Goal: Check status: Check status

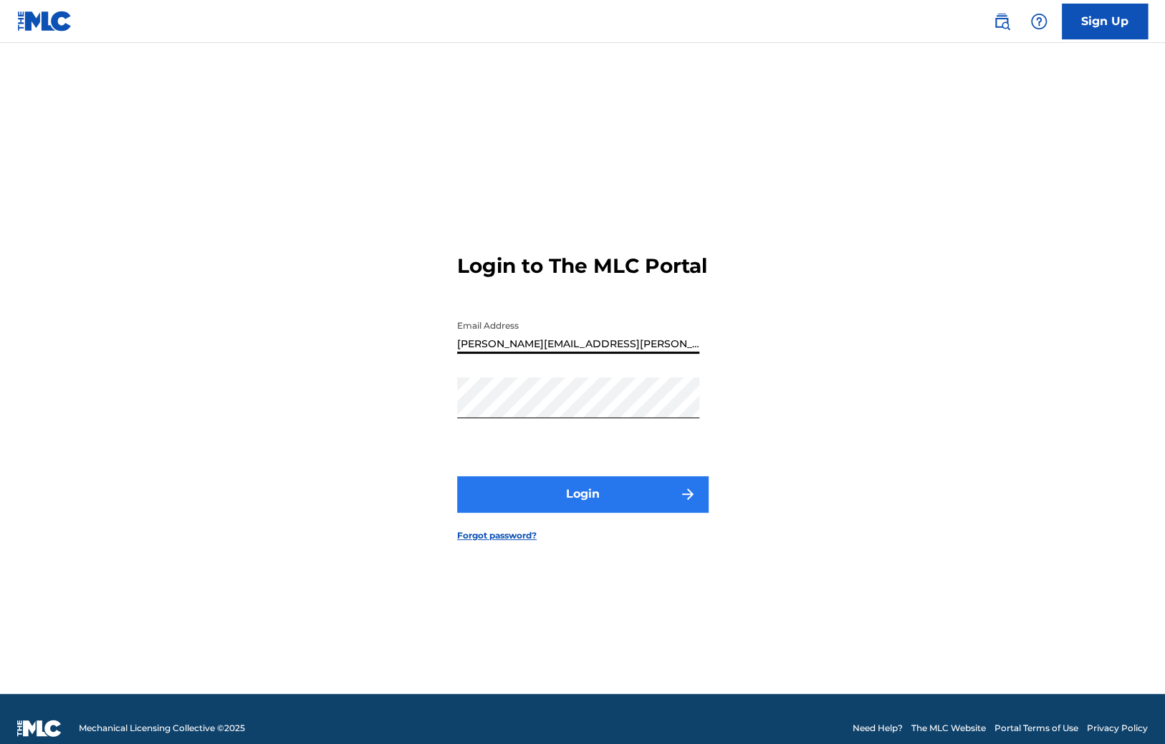
type input "[PERSON_NAME][EMAIL_ADDRESS][PERSON_NAME][DOMAIN_NAME]"
click at [557, 496] on button "Login" at bounding box center [582, 494] width 251 height 36
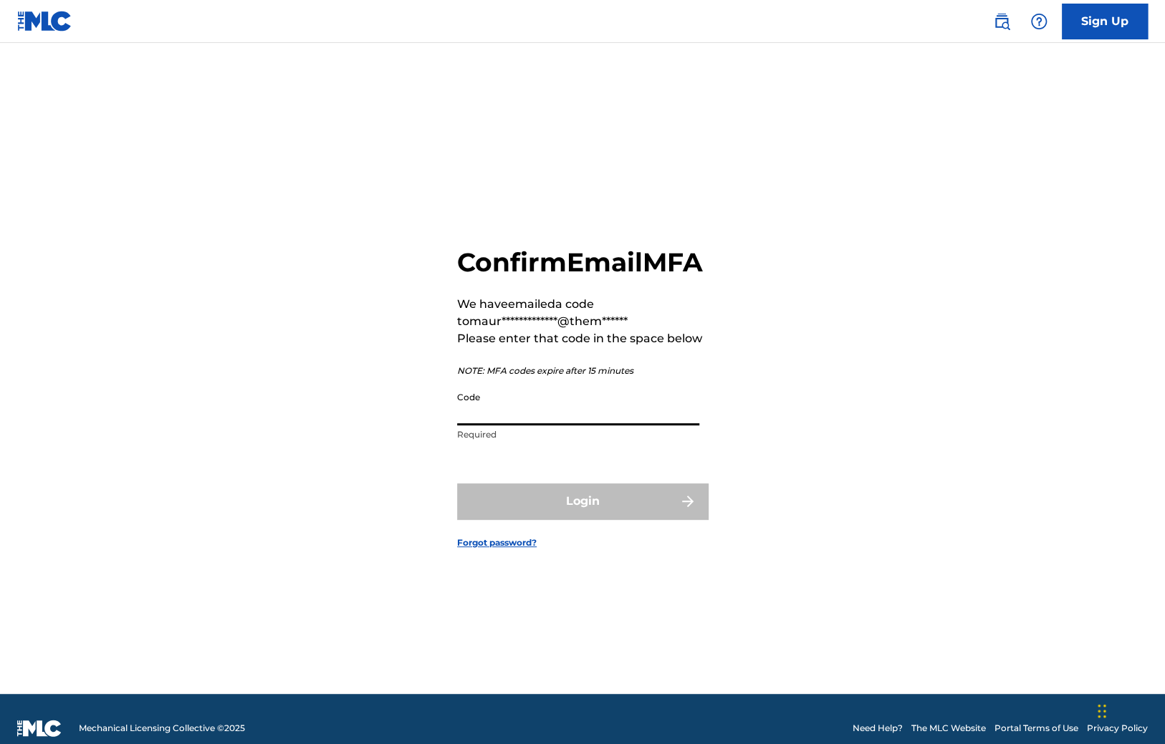
click at [497, 425] on input "Code" at bounding box center [578, 405] width 242 height 41
paste input "469684"
type input "469684"
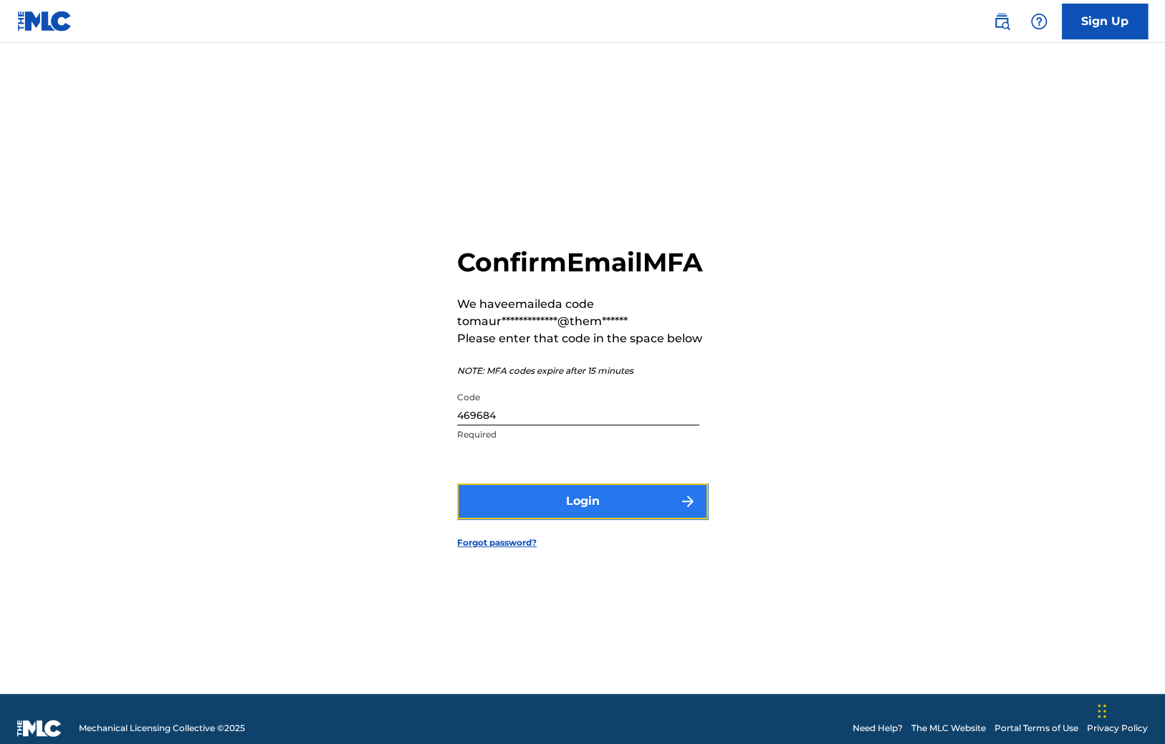
click at [520, 519] on button "Login" at bounding box center [582, 501] width 251 height 36
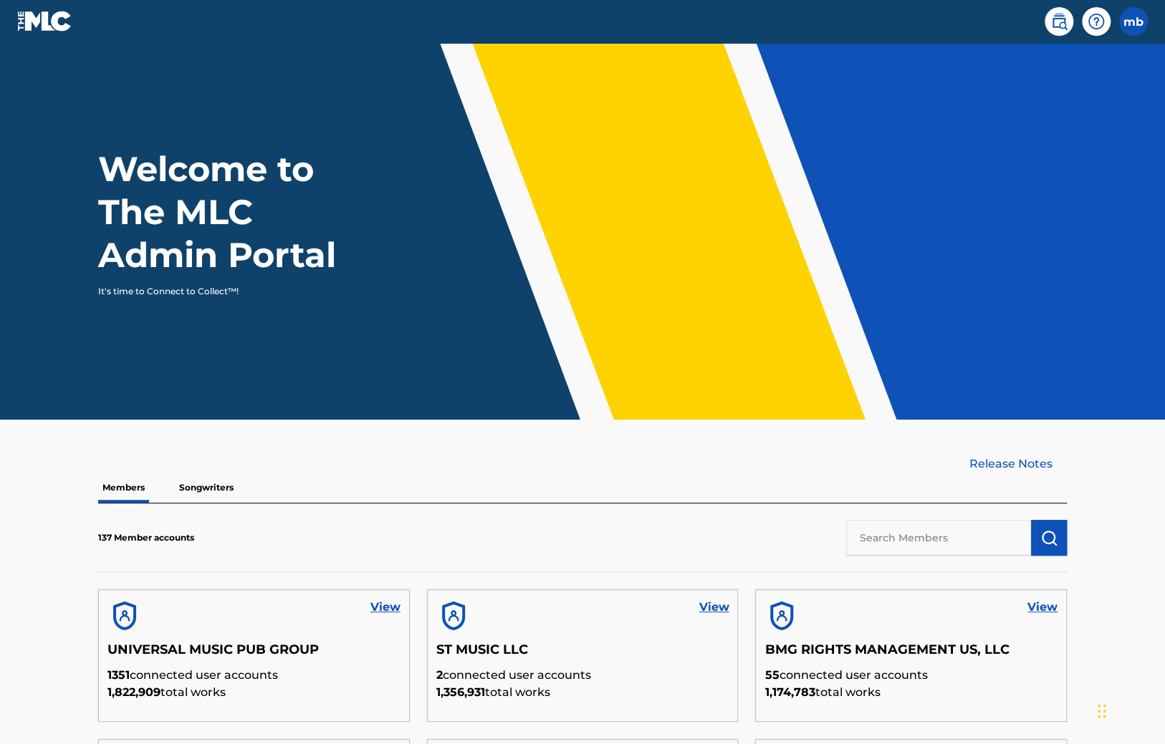
click at [919, 529] on input "text" at bounding box center [938, 538] width 185 height 36
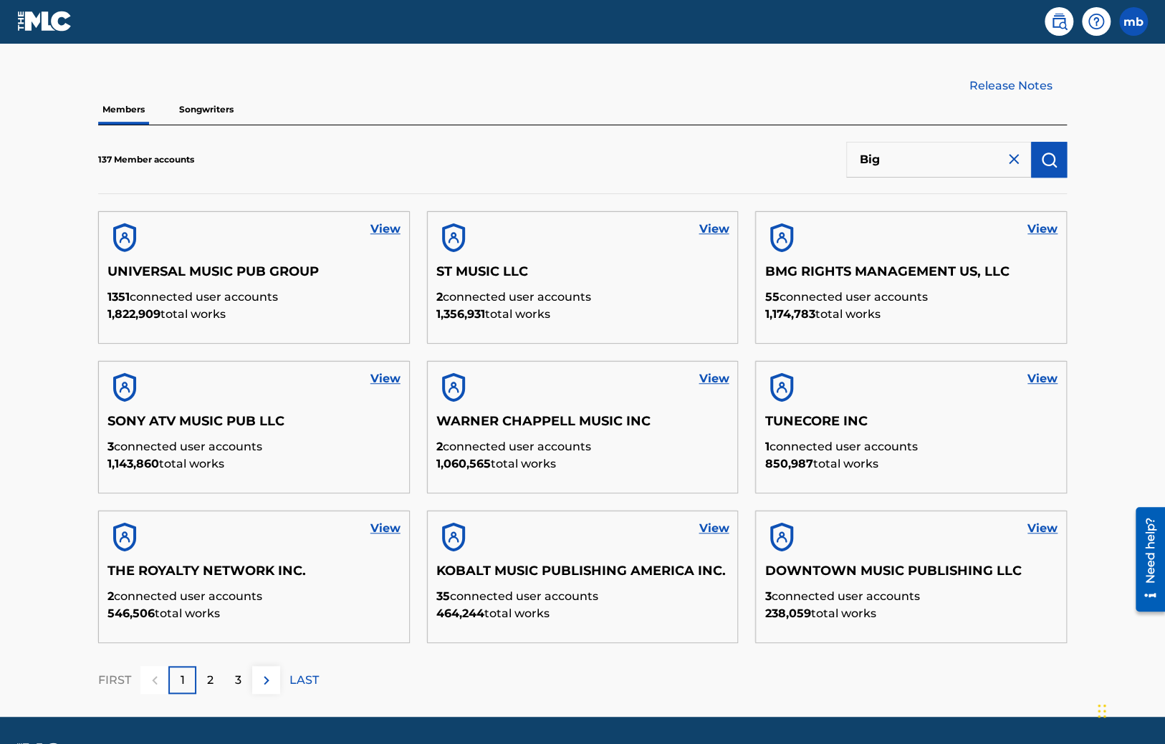
type input "Big"
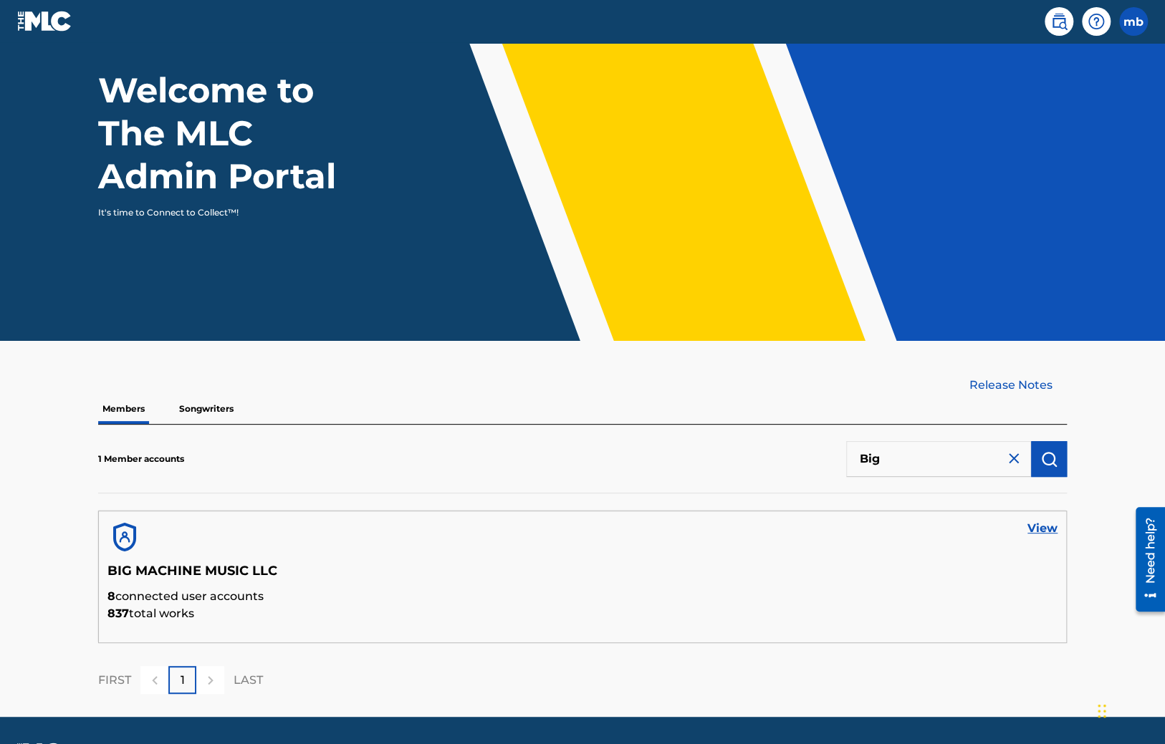
click at [185, 563] on h5 "BIG MACHINE MUSIC LLC" at bounding box center [582, 575] width 950 height 25
click at [1034, 522] on link "View" at bounding box center [1042, 528] width 30 height 17
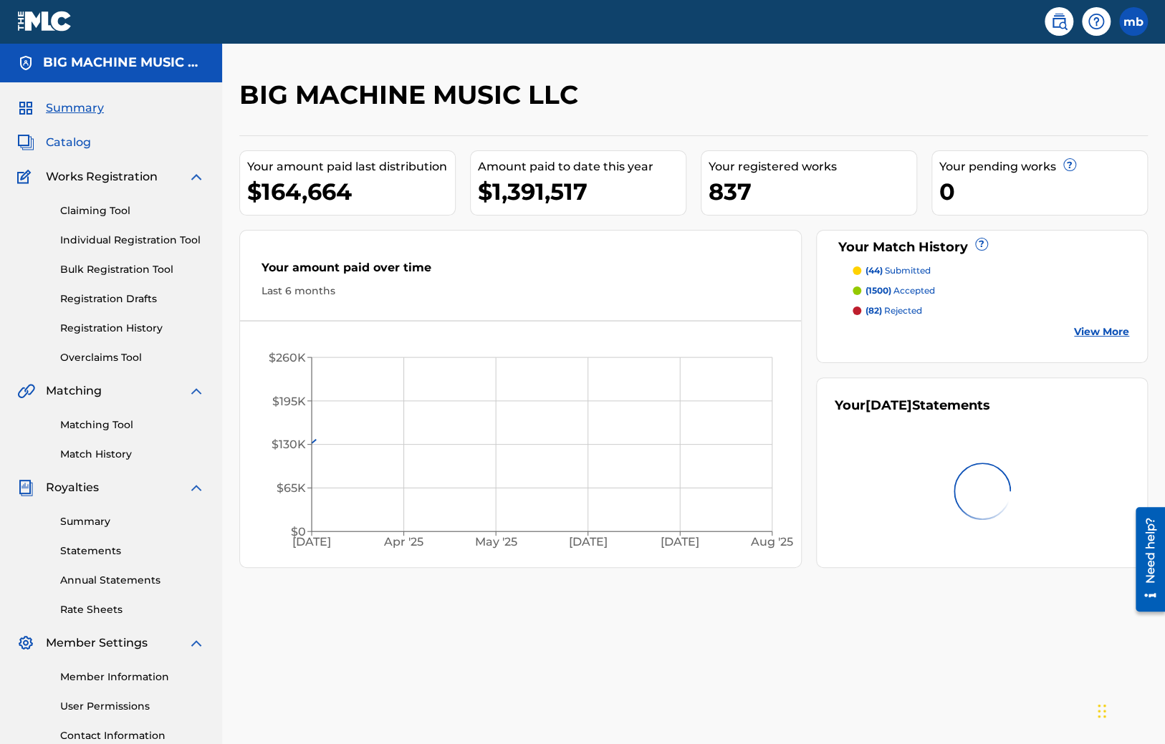
click at [68, 145] on span "Catalog" at bounding box center [68, 142] width 45 height 17
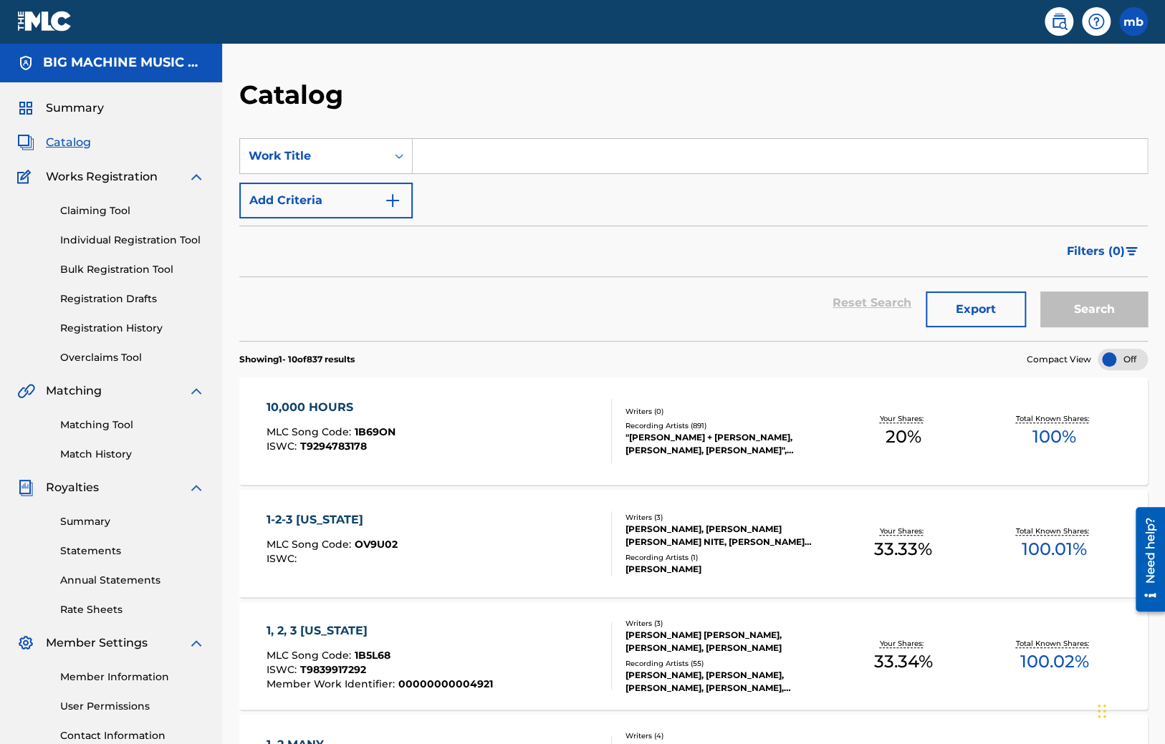
click at [423, 155] on input "Search Form" at bounding box center [780, 156] width 734 height 34
click at [433, 162] on input "Search Form" at bounding box center [780, 156] width 734 height 34
click at [403, 155] on icon "Search Form" at bounding box center [399, 156] width 14 height 14
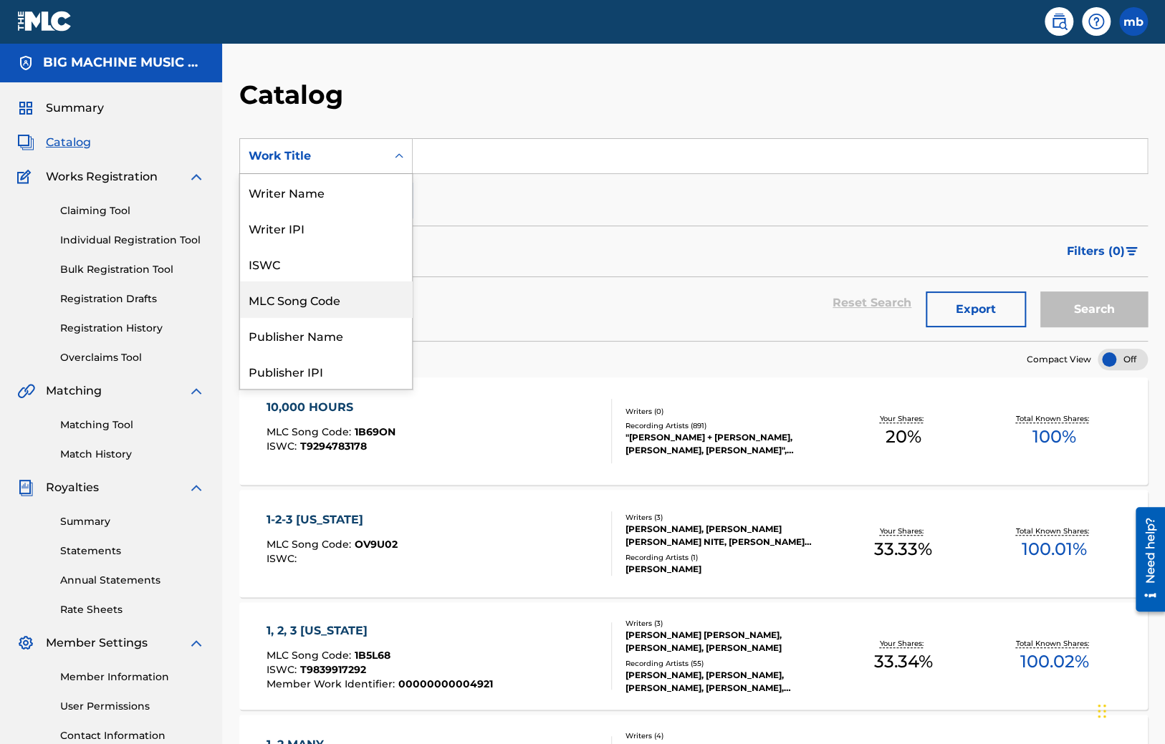
click at [312, 305] on div "MLC Song Code" at bounding box center [326, 299] width 172 height 36
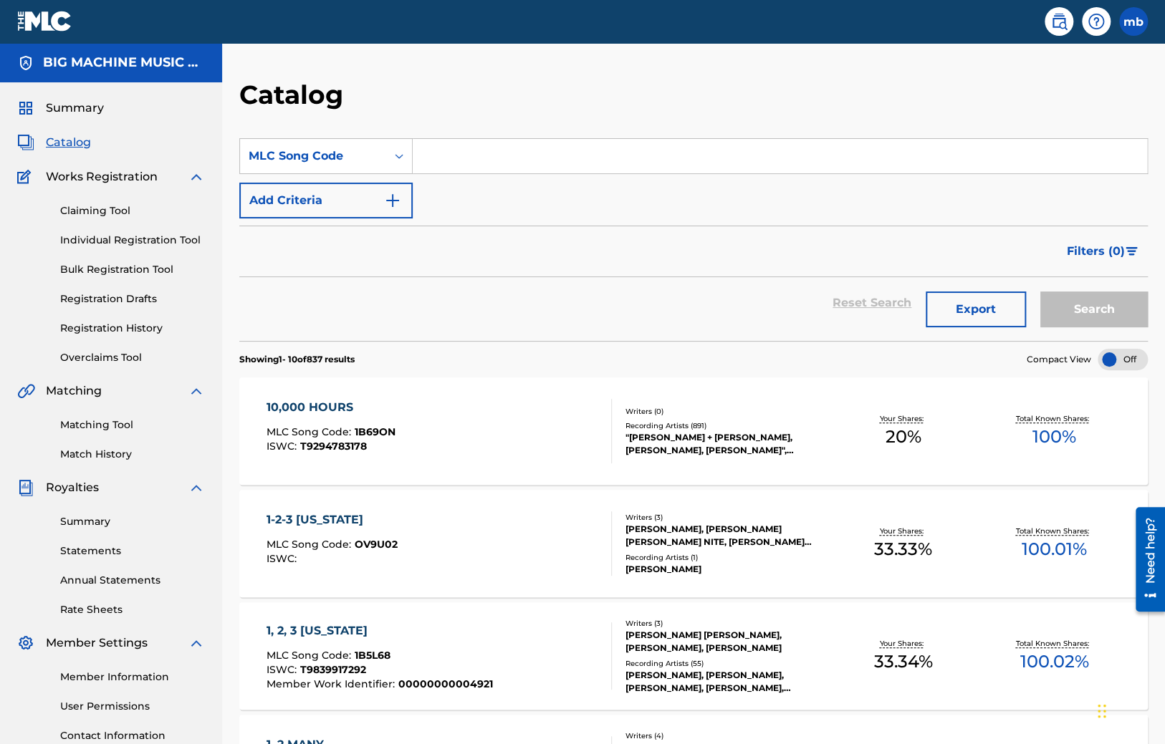
click at [466, 161] on input "Search Form" at bounding box center [780, 156] width 734 height 34
paste input "AV8ENO"
type input "AV8ENO"
click at [1040, 292] on button "Search" at bounding box center [1093, 310] width 107 height 36
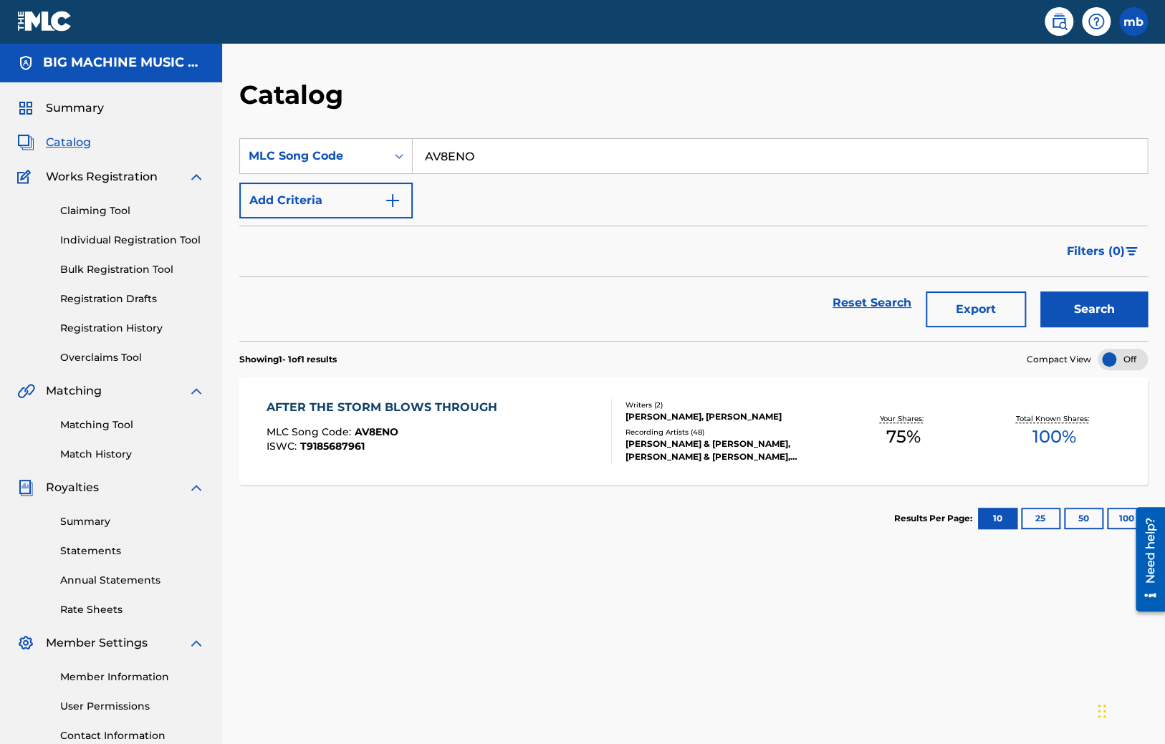
click at [57, 33] on link at bounding box center [44, 21] width 55 height 42
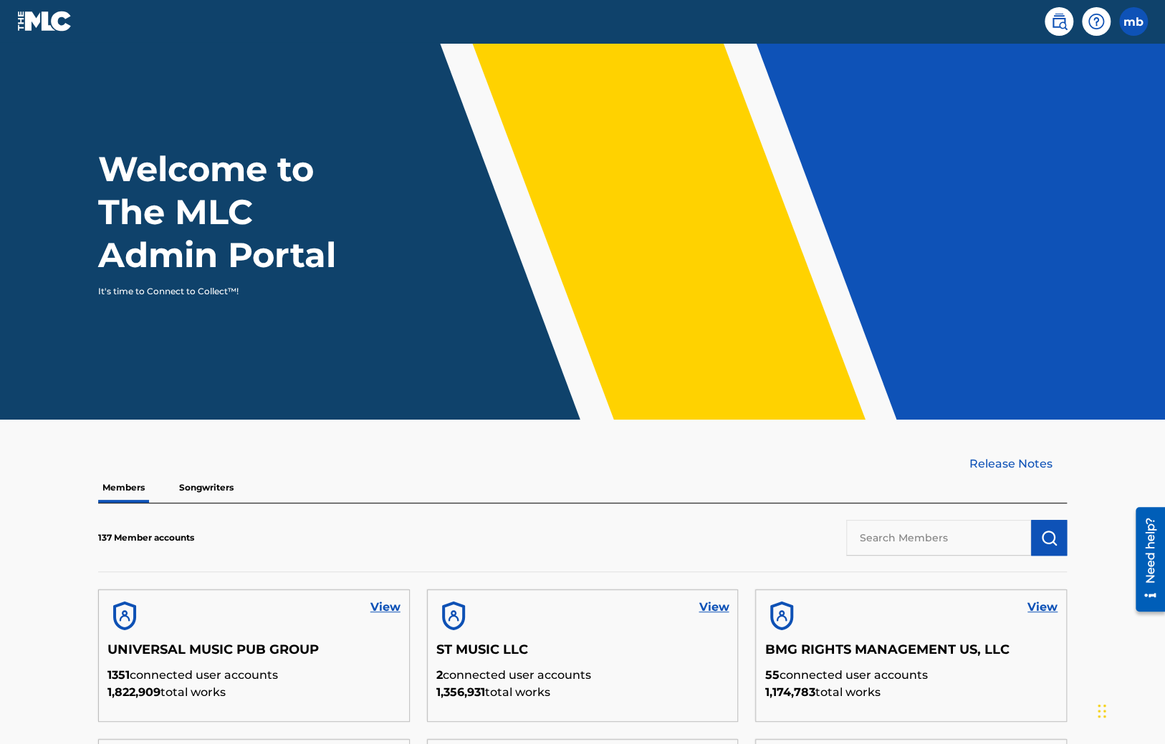
click at [890, 534] on input "text" at bounding box center [938, 538] width 185 height 36
type input "un"
click at [387, 607] on link "View" at bounding box center [385, 607] width 30 height 17
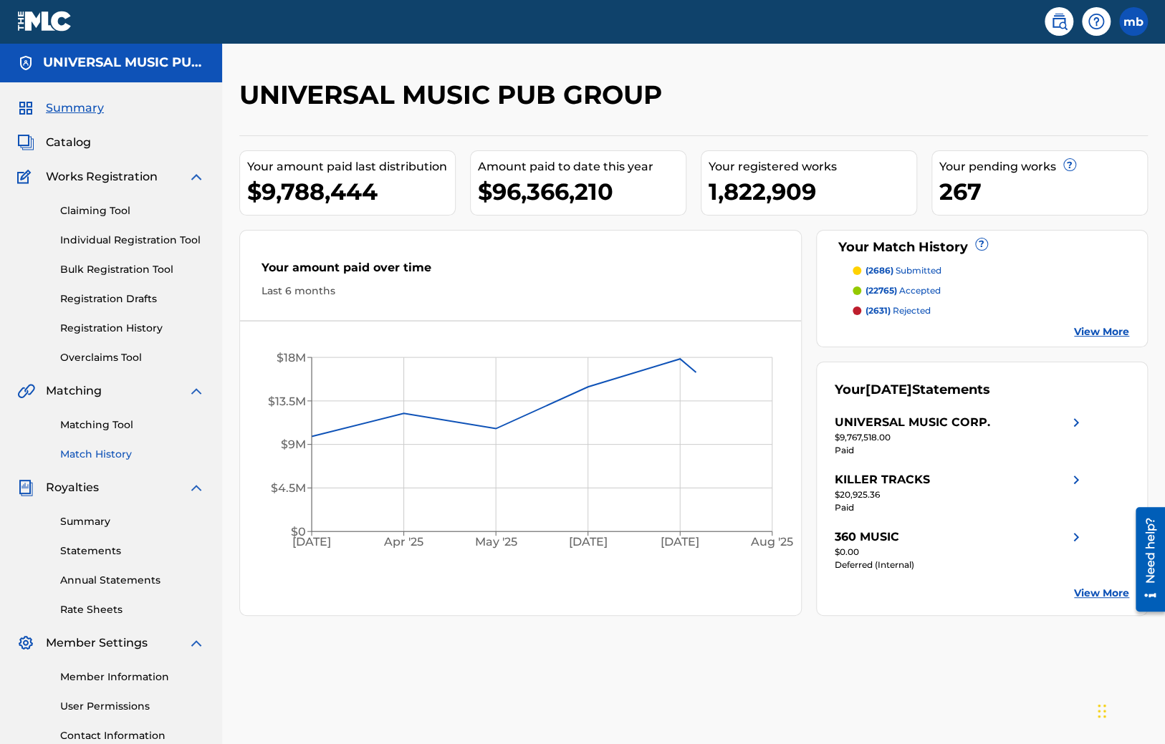
click at [96, 453] on link "Match History" at bounding box center [132, 454] width 145 height 15
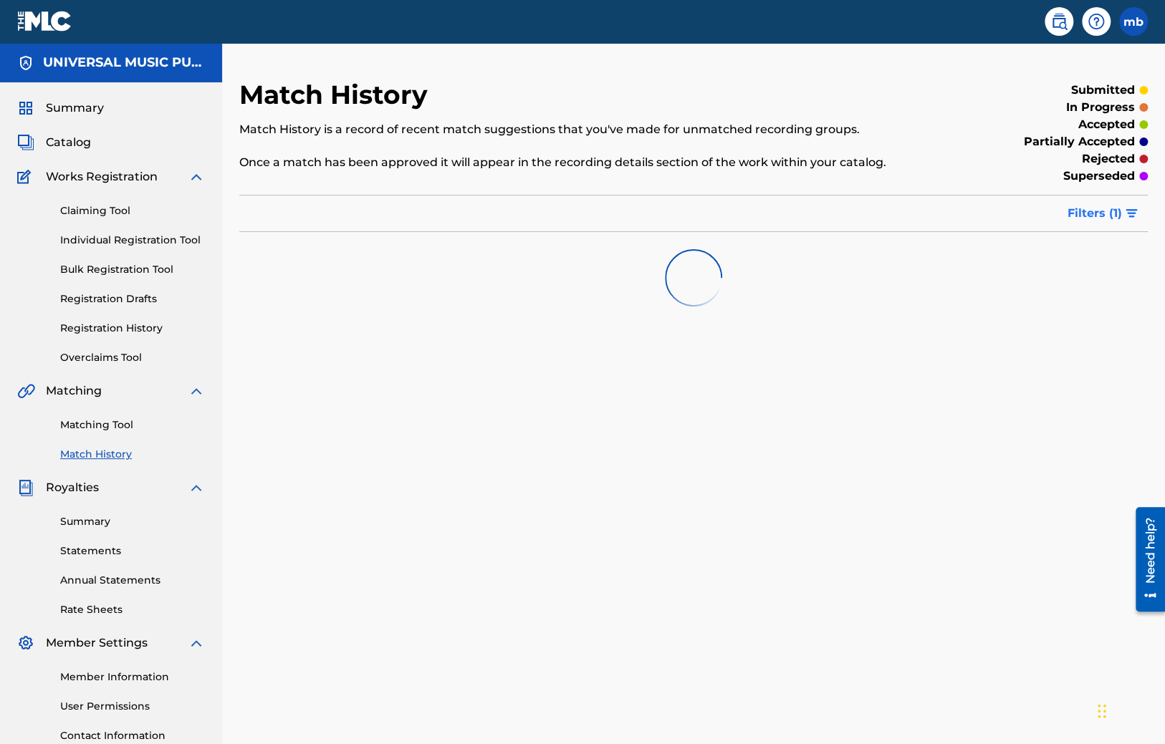
click at [1092, 205] on button "Filters ( 1 )" at bounding box center [1103, 214] width 89 height 36
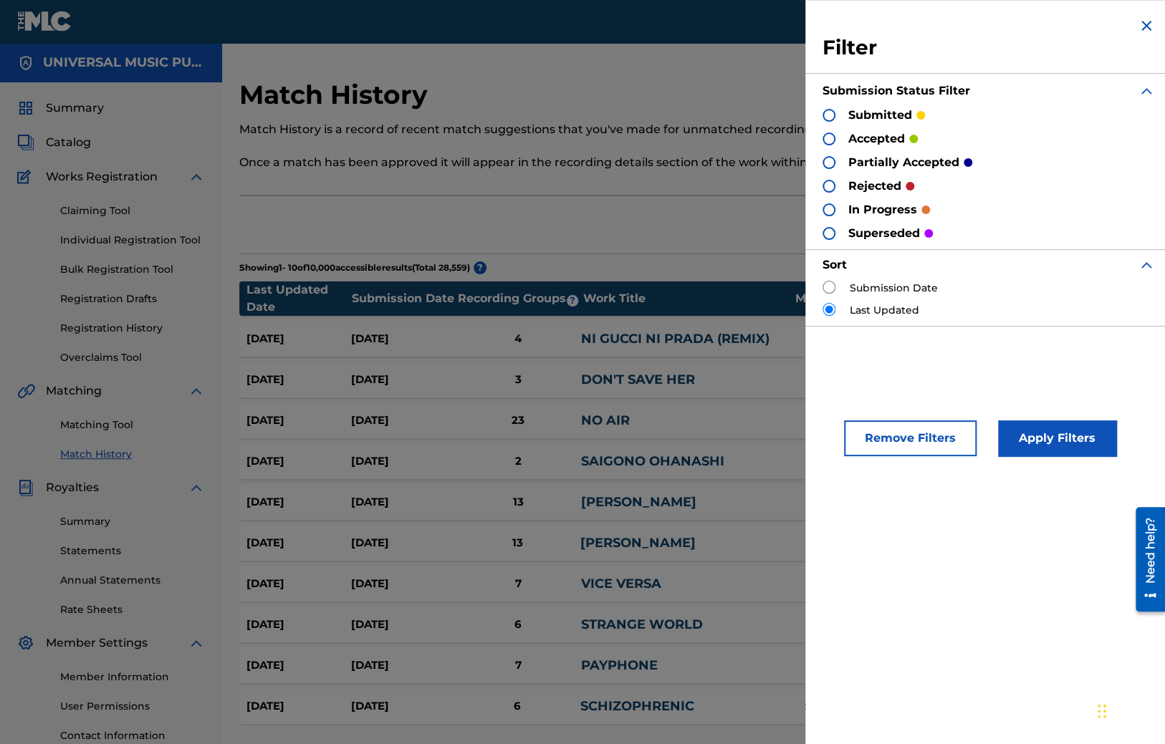
click at [829, 123] on div "submitted accepted partially accepted rejected in progress superseded" at bounding box center [988, 174] width 332 height 135
click at [824, 118] on div at bounding box center [828, 115] width 13 height 13
click at [827, 140] on div at bounding box center [828, 139] width 13 height 13
click at [1039, 432] on button "Apply Filters" at bounding box center [1057, 438] width 118 height 36
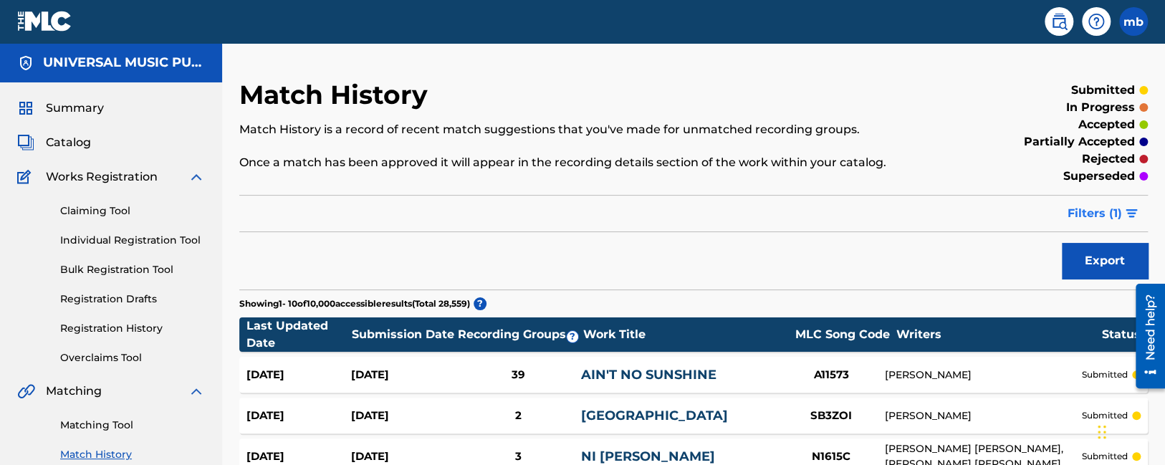
click at [1069, 218] on span "Filters ( 1 )" at bounding box center [1094, 213] width 54 height 17
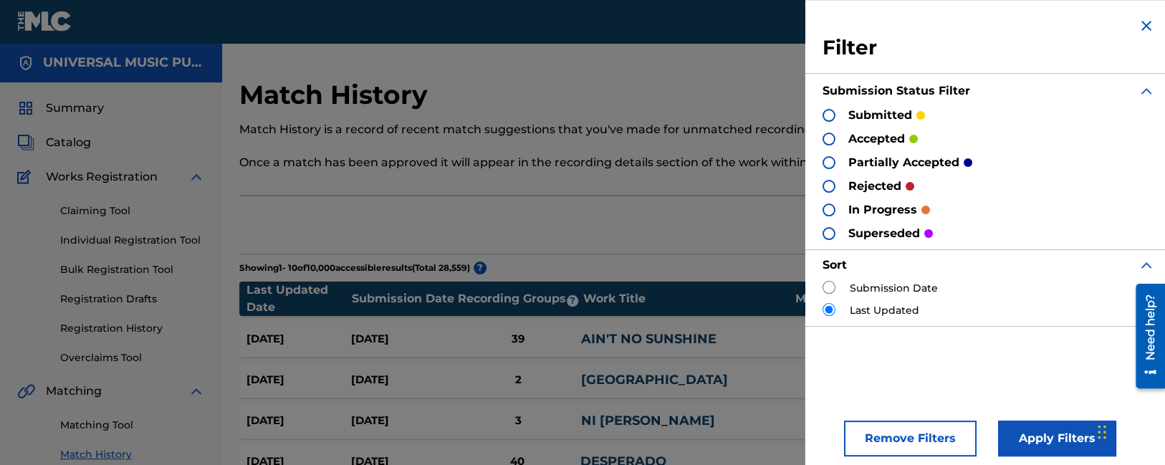
click at [834, 121] on div "submitted" at bounding box center [873, 115] width 102 height 16
click at [829, 116] on div at bounding box center [828, 115] width 13 height 13
click at [1026, 439] on button "Apply Filters" at bounding box center [1057, 438] width 118 height 36
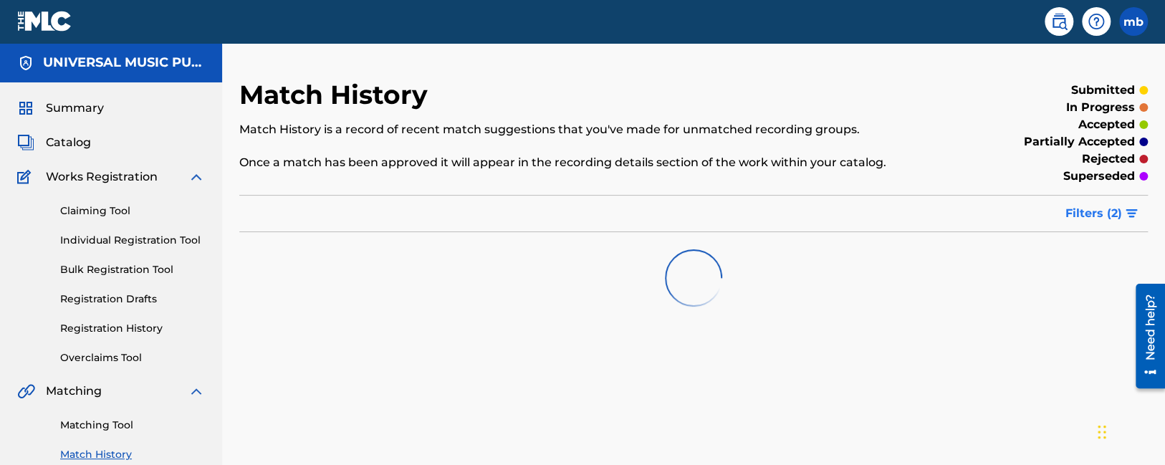
click at [1093, 198] on button "Filters ( 2 )" at bounding box center [1102, 214] width 91 height 36
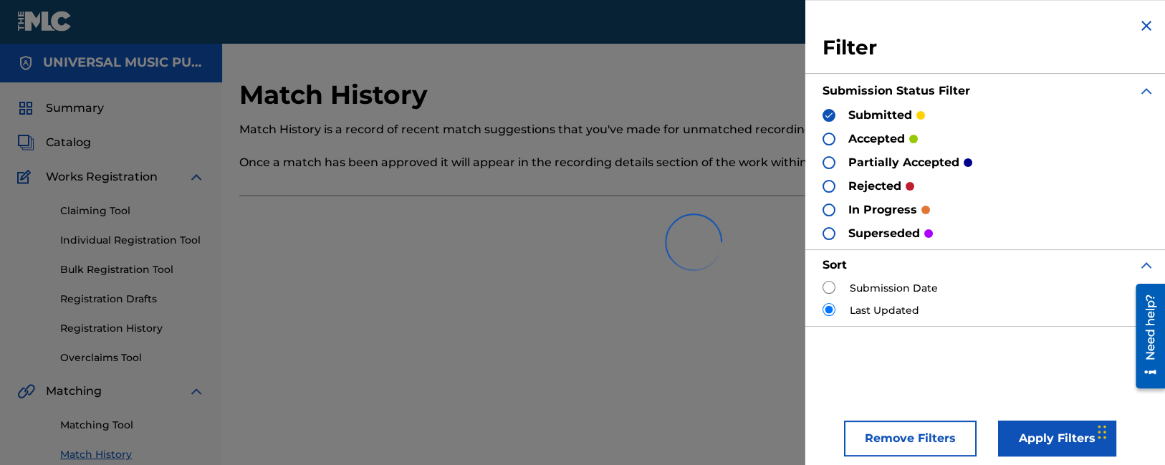
click at [829, 135] on div at bounding box center [828, 139] width 13 height 13
click at [835, 114] on div "submitted" at bounding box center [873, 115] width 102 height 16
click at [829, 113] on img at bounding box center [829, 115] width 10 height 10
click at [1038, 436] on button "Apply Filters" at bounding box center [1057, 438] width 118 height 36
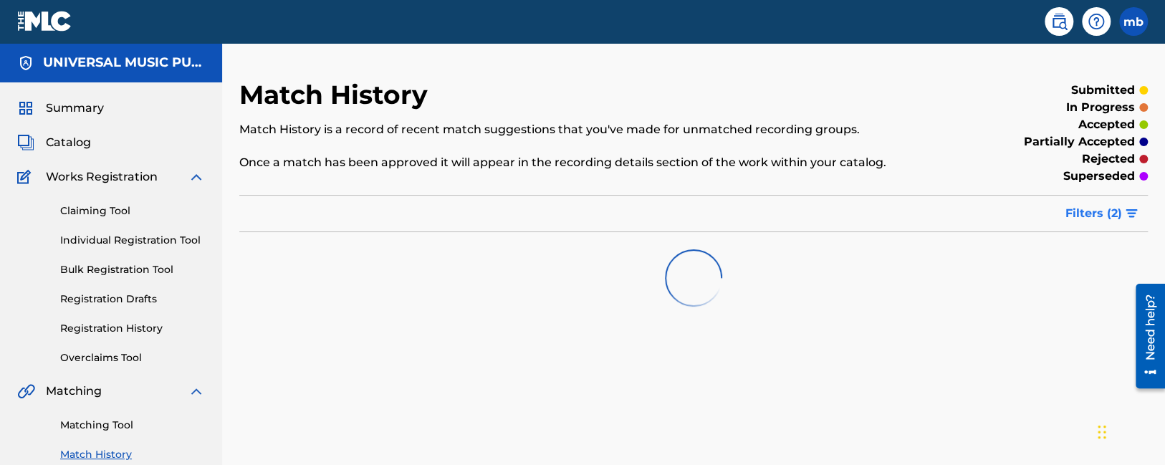
click at [1095, 203] on button "Filters ( 2 )" at bounding box center [1102, 214] width 91 height 36
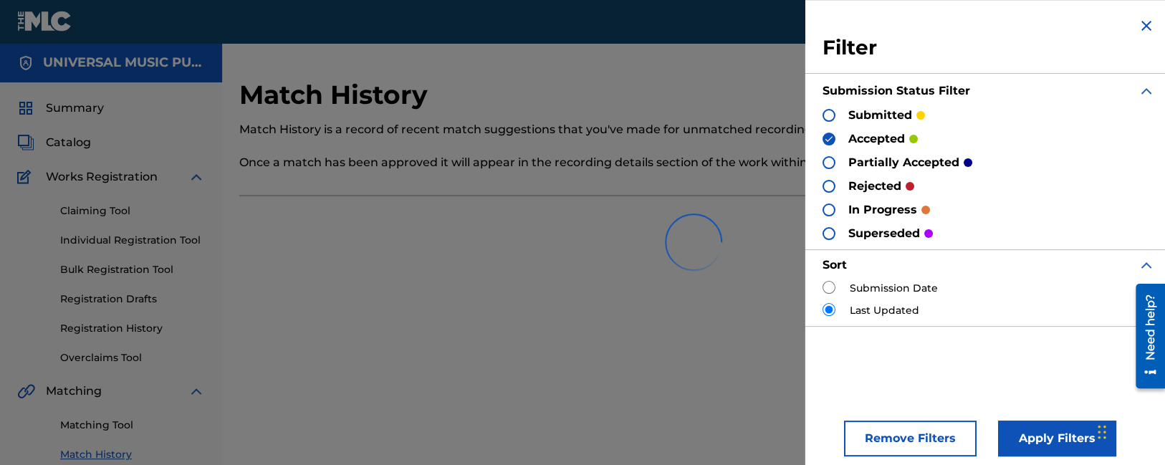
click at [834, 138] on div at bounding box center [828, 139] width 13 height 13
click at [829, 169] on div "partially accepted" at bounding box center [897, 162] width 150 height 16
click at [827, 162] on div at bounding box center [828, 162] width 13 height 13
click at [835, 182] on div "rejected" at bounding box center [868, 186] width 92 height 16
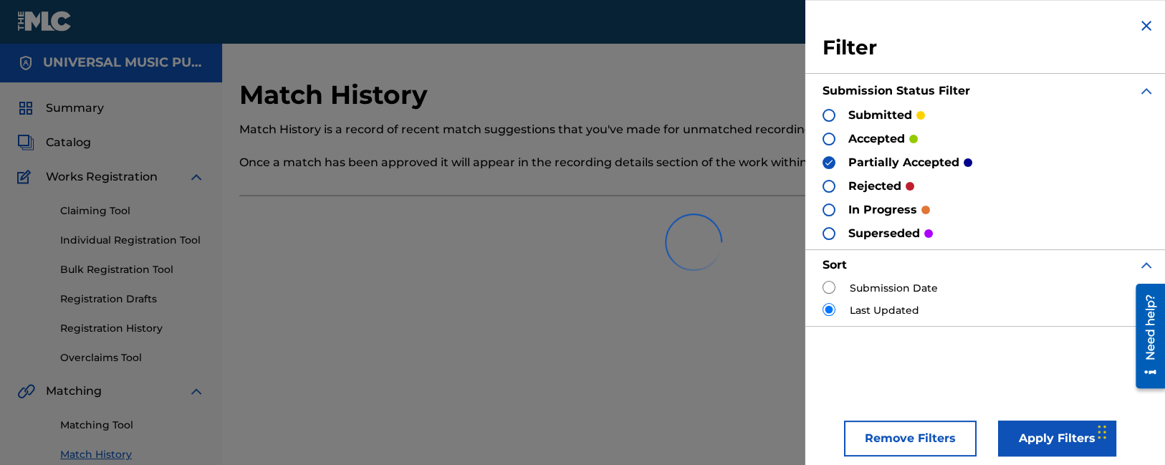
click at [829, 186] on div at bounding box center [828, 186] width 13 height 13
click at [827, 163] on img at bounding box center [829, 163] width 10 height 10
drag, startPoint x: 1026, startPoint y: 446, endPoint x: 1024, endPoint y: 436, distance: 10.1
click at [1026, 446] on button "Apply Filters" at bounding box center [1057, 438] width 118 height 36
